Goal: Task Accomplishment & Management: Manage account settings

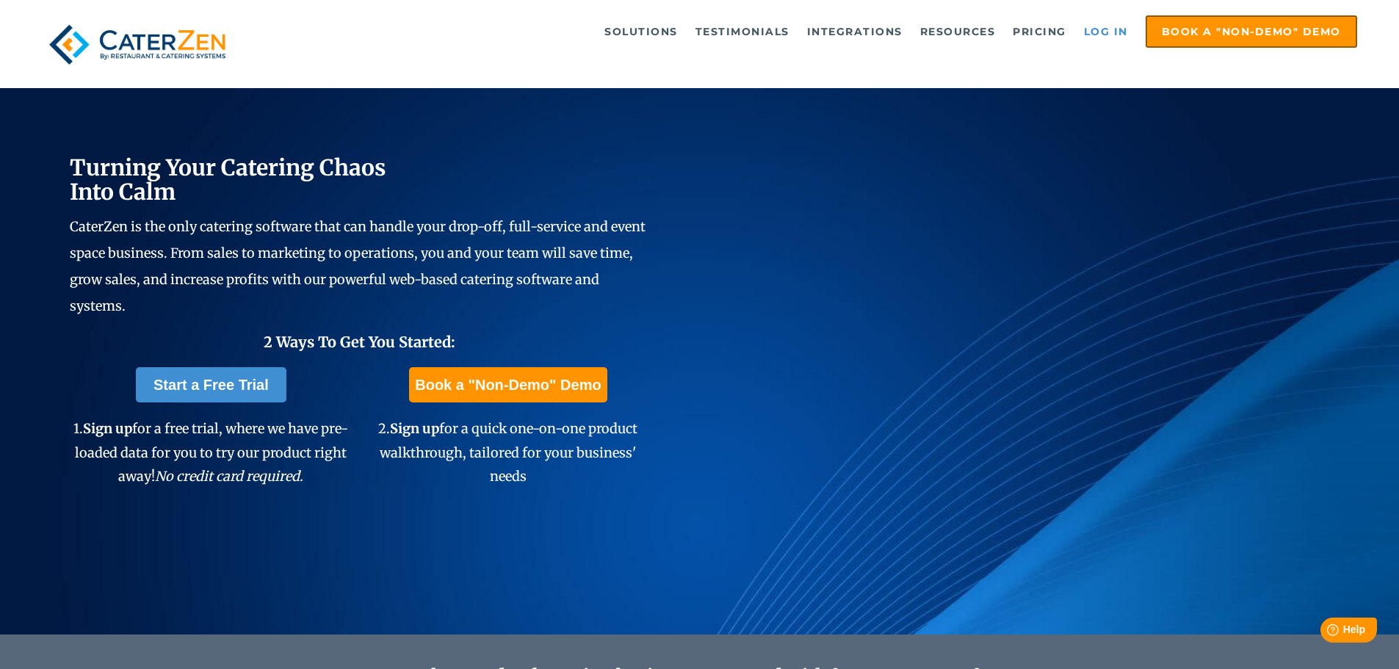
click at [1112, 34] on link "Log in" at bounding box center [1105, 31] width 59 height 29
click at [1099, 29] on link "Log in" at bounding box center [1105, 31] width 59 height 29
click at [1107, 33] on link "Log in" at bounding box center [1105, 31] width 59 height 29
